Goal: Check status: Check status

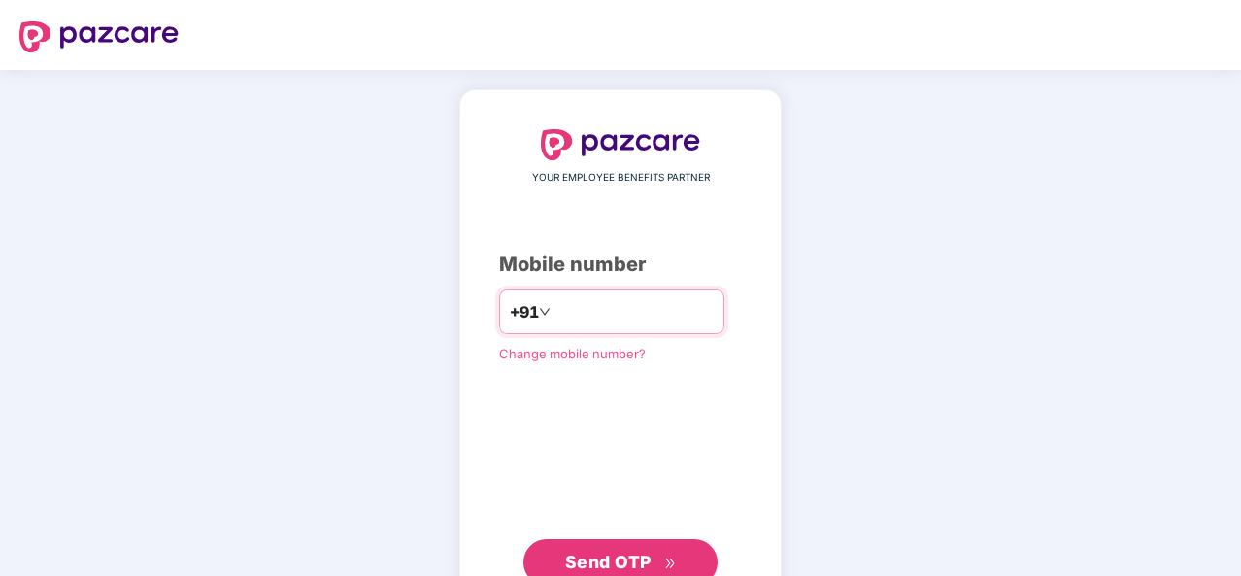
click at [555, 307] on input "number" at bounding box center [634, 311] width 159 height 31
type input "**********"
click at [610, 549] on span "Send OTP" at bounding box center [621, 562] width 112 height 27
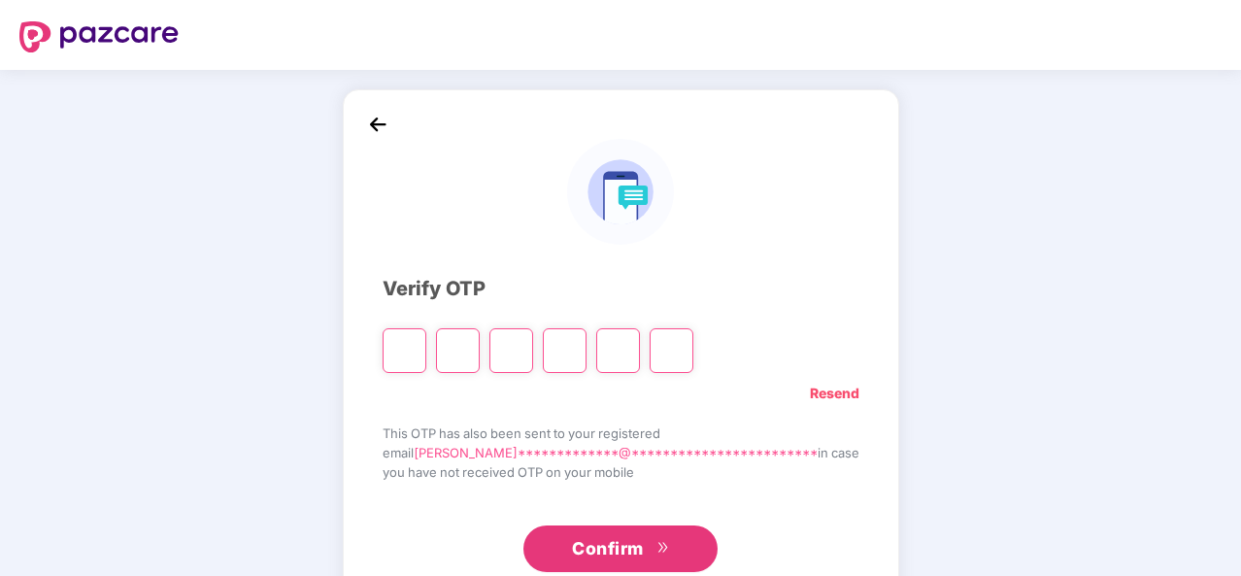
type input "*"
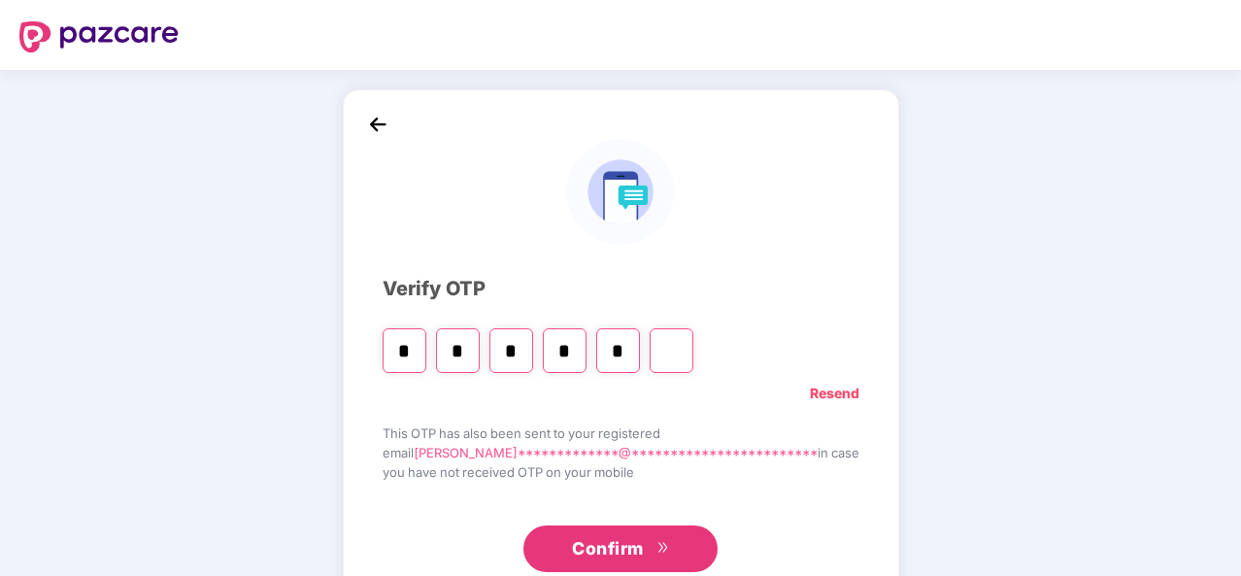
type input "*"
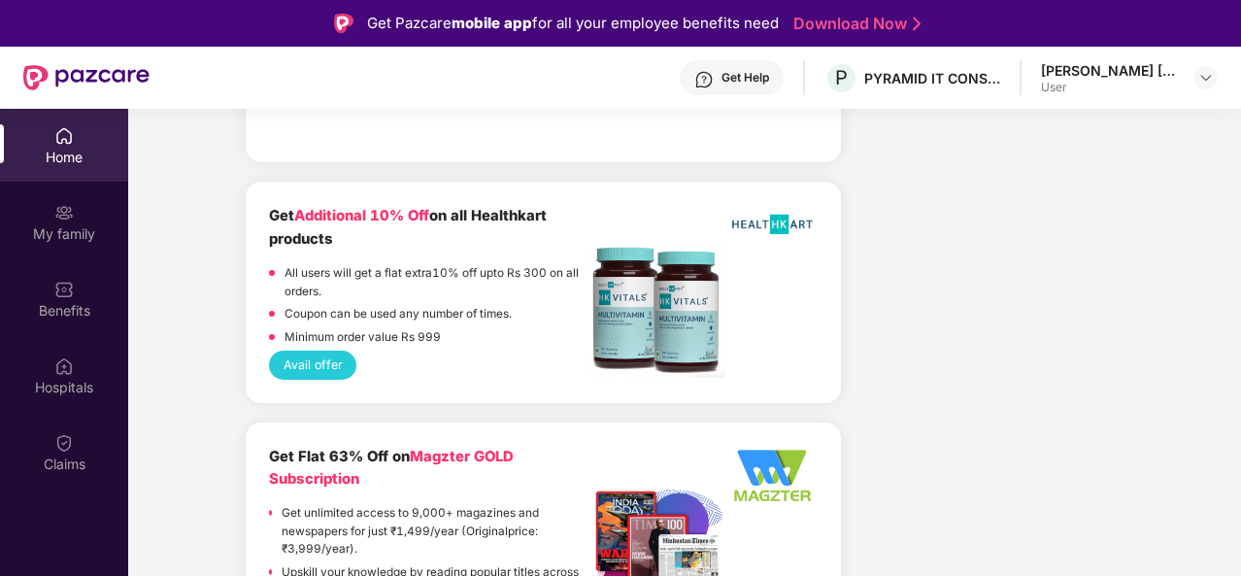
scroll to position [2623, 0]
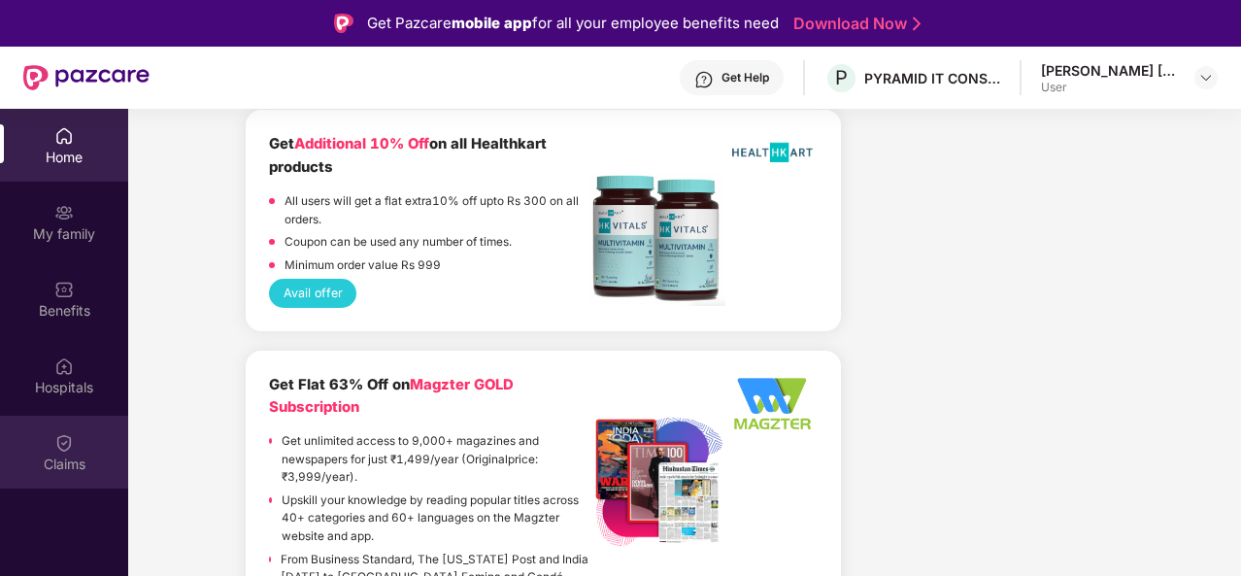
click at [51, 457] on div "Claims" at bounding box center [64, 464] width 128 height 19
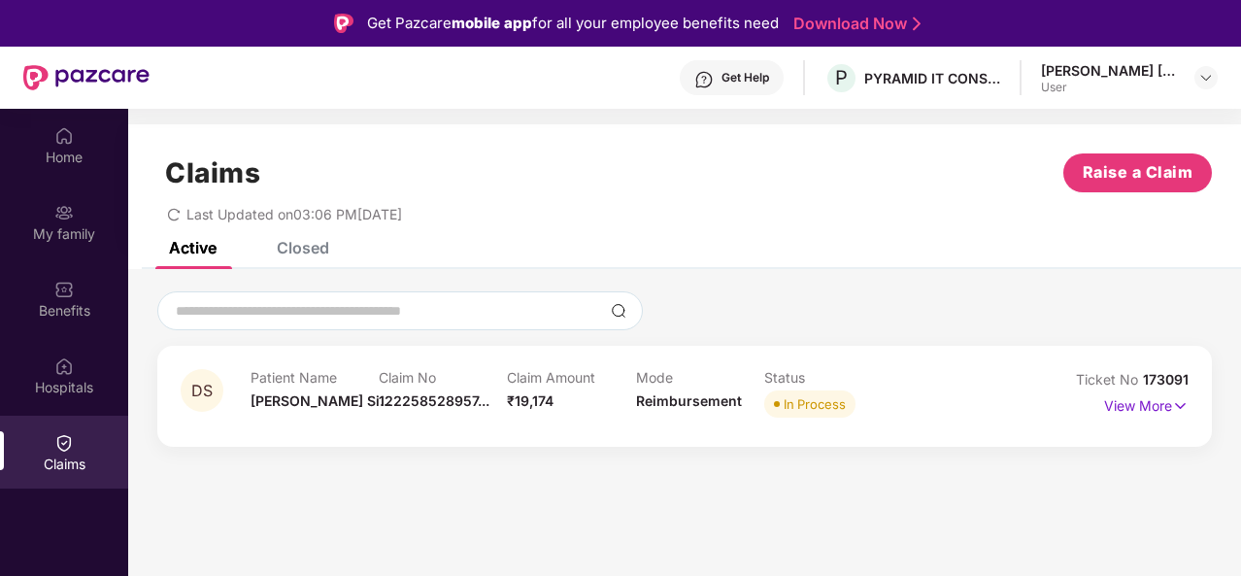
click at [828, 407] on div "In Process" at bounding box center [815, 403] width 62 height 19
click at [1137, 411] on p "View More" at bounding box center [1147, 404] width 85 height 26
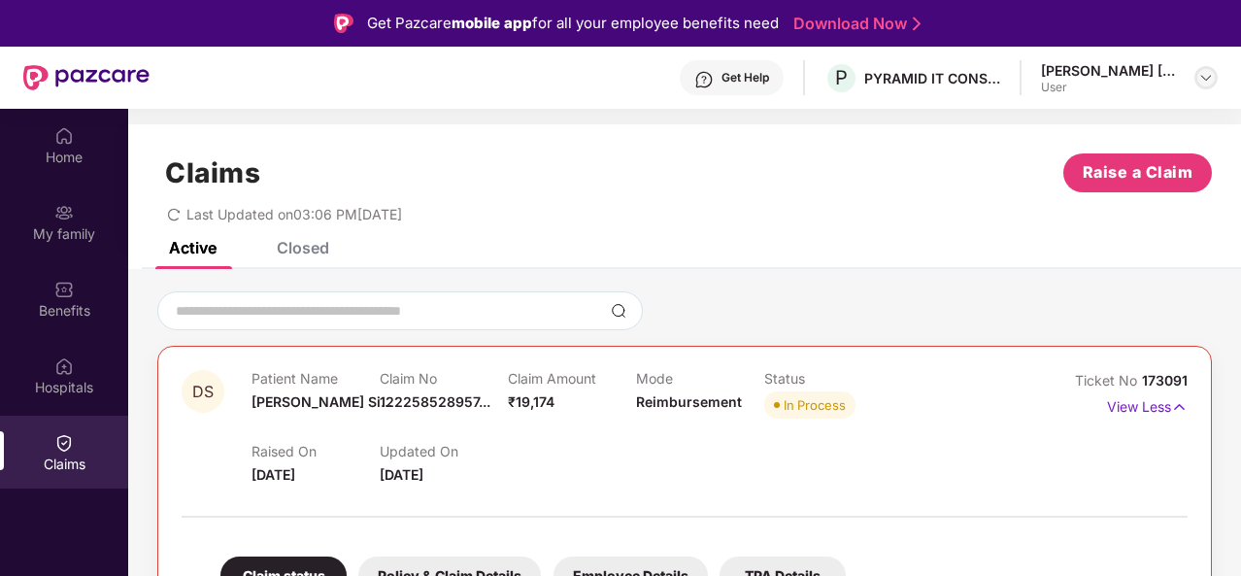
click at [1207, 79] on img at bounding box center [1207, 78] width 16 height 16
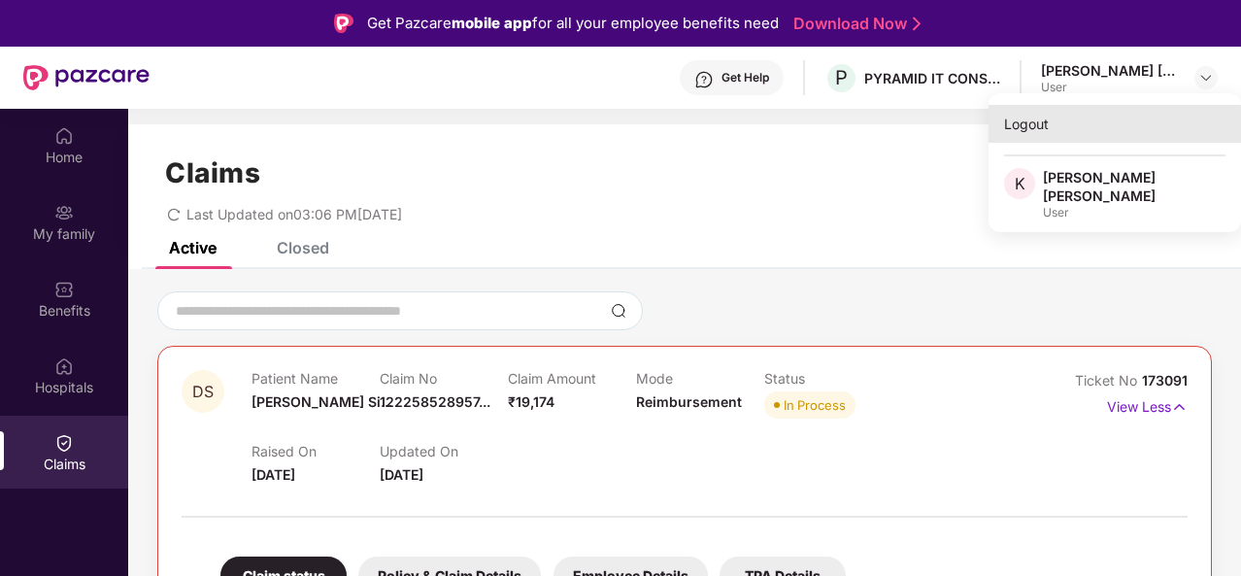
click at [1037, 129] on div "Logout" at bounding box center [1115, 124] width 253 height 38
